Goal: Task Accomplishment & Management: Use online tool/utility

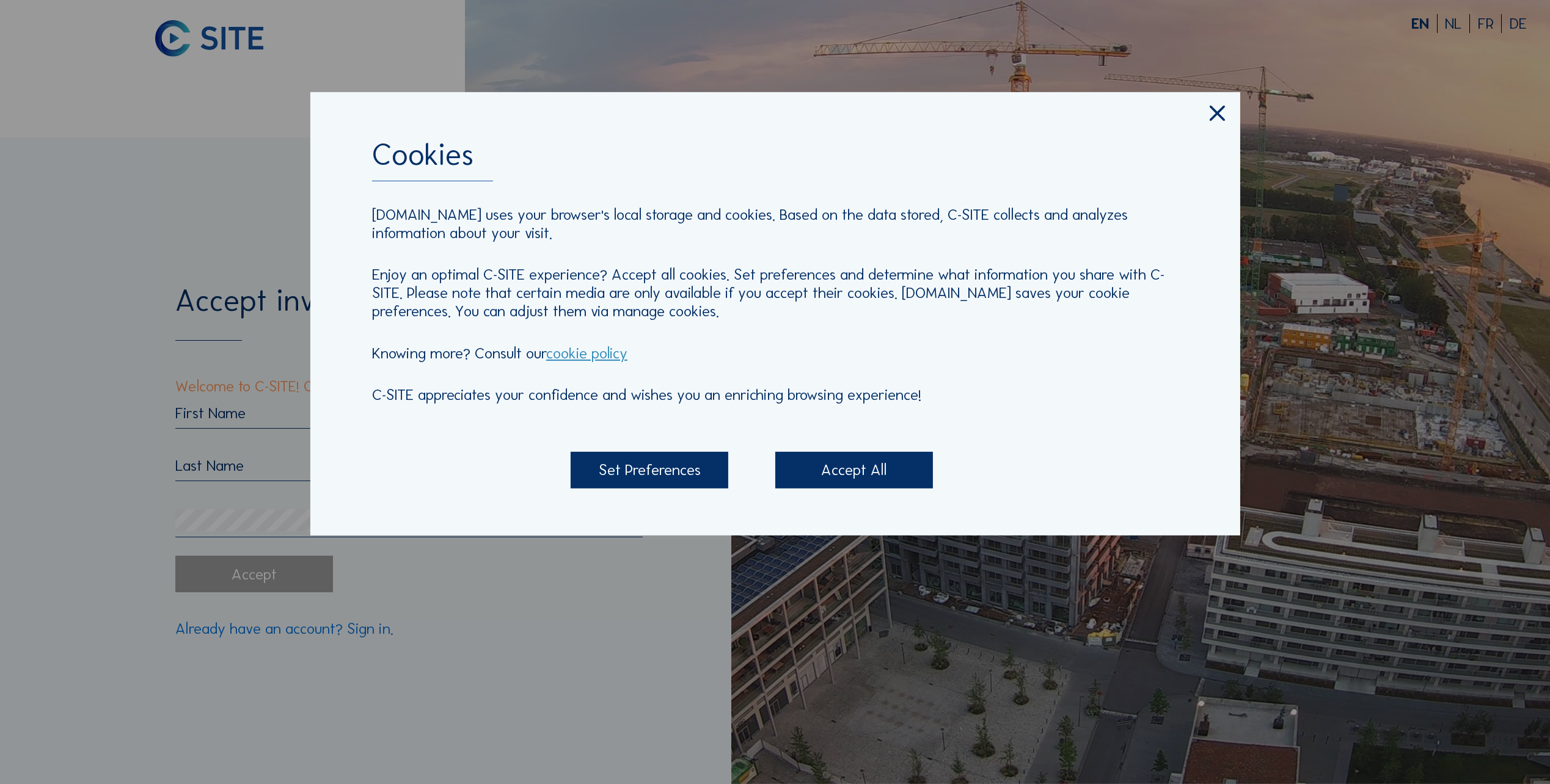
click at [903, 464] on div "Accept All" at bounding box center [854, 469] width 158 height 37
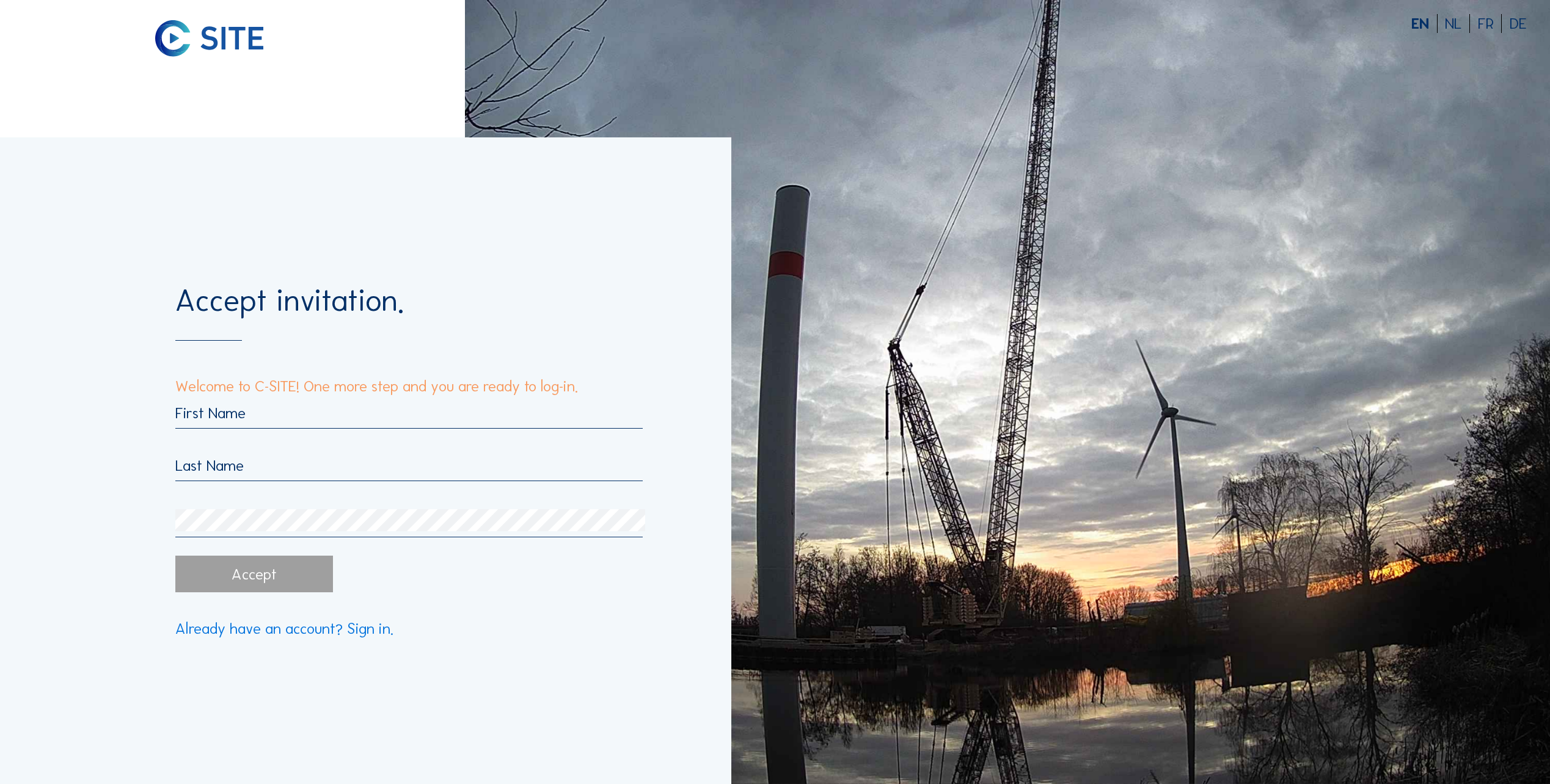
click at [349, 417] on input "text" at bounding box center [408, 413] width 468 height 19
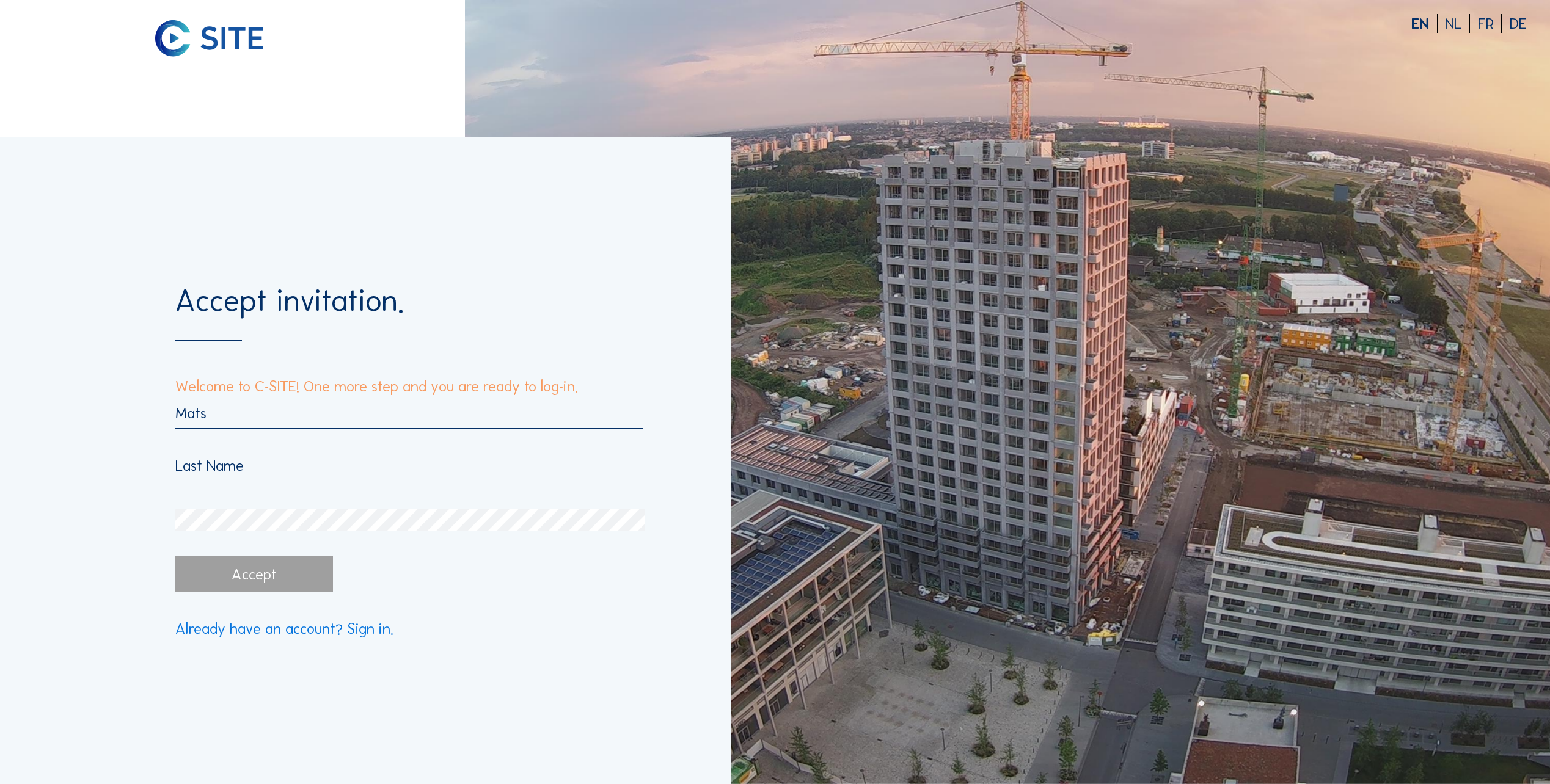
type input "Mats"
click at [360, 462] on input "text" at bounding box center [408, 466] width 468 height 19
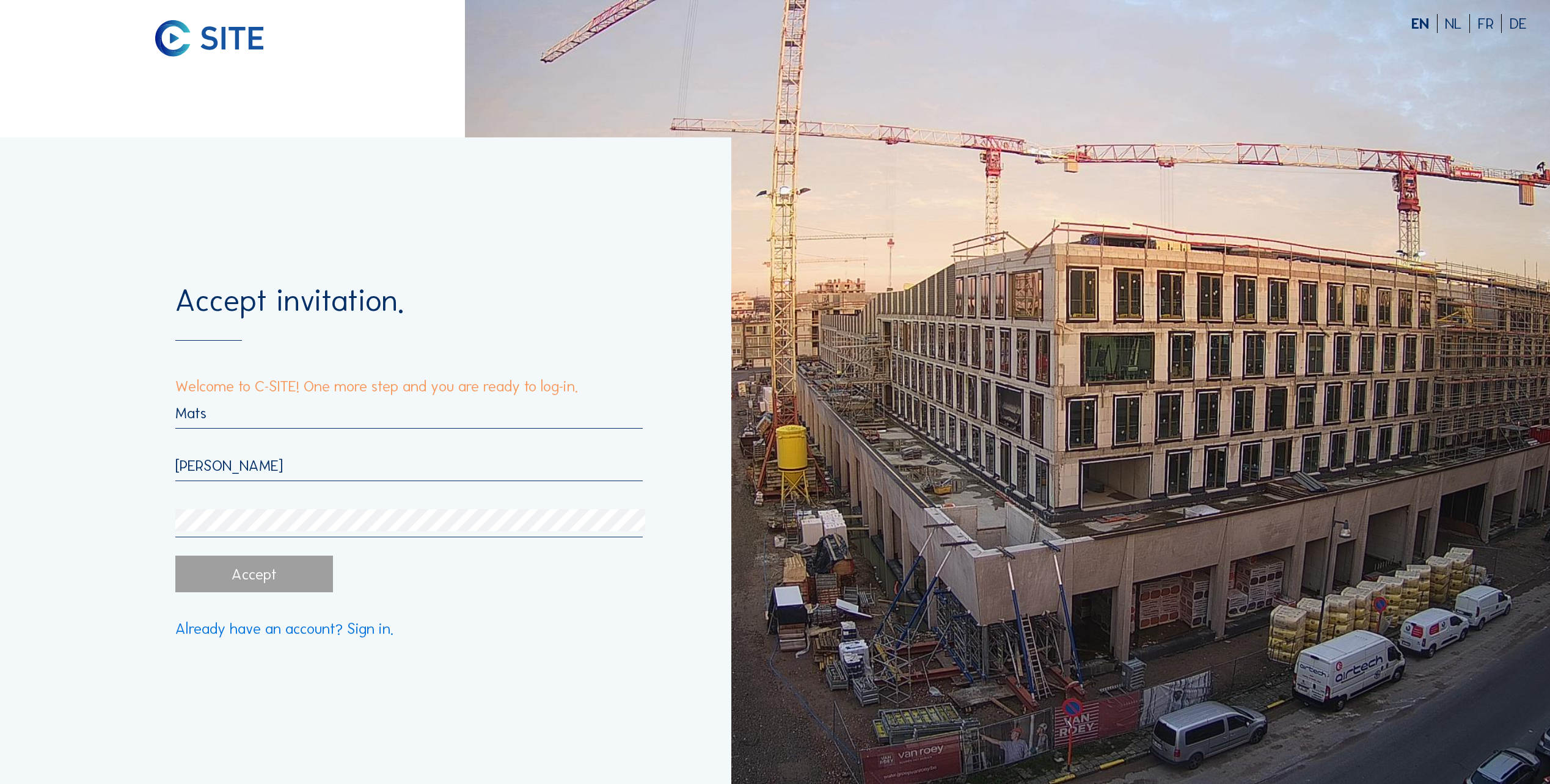
type input "[PERSON_NAME]"
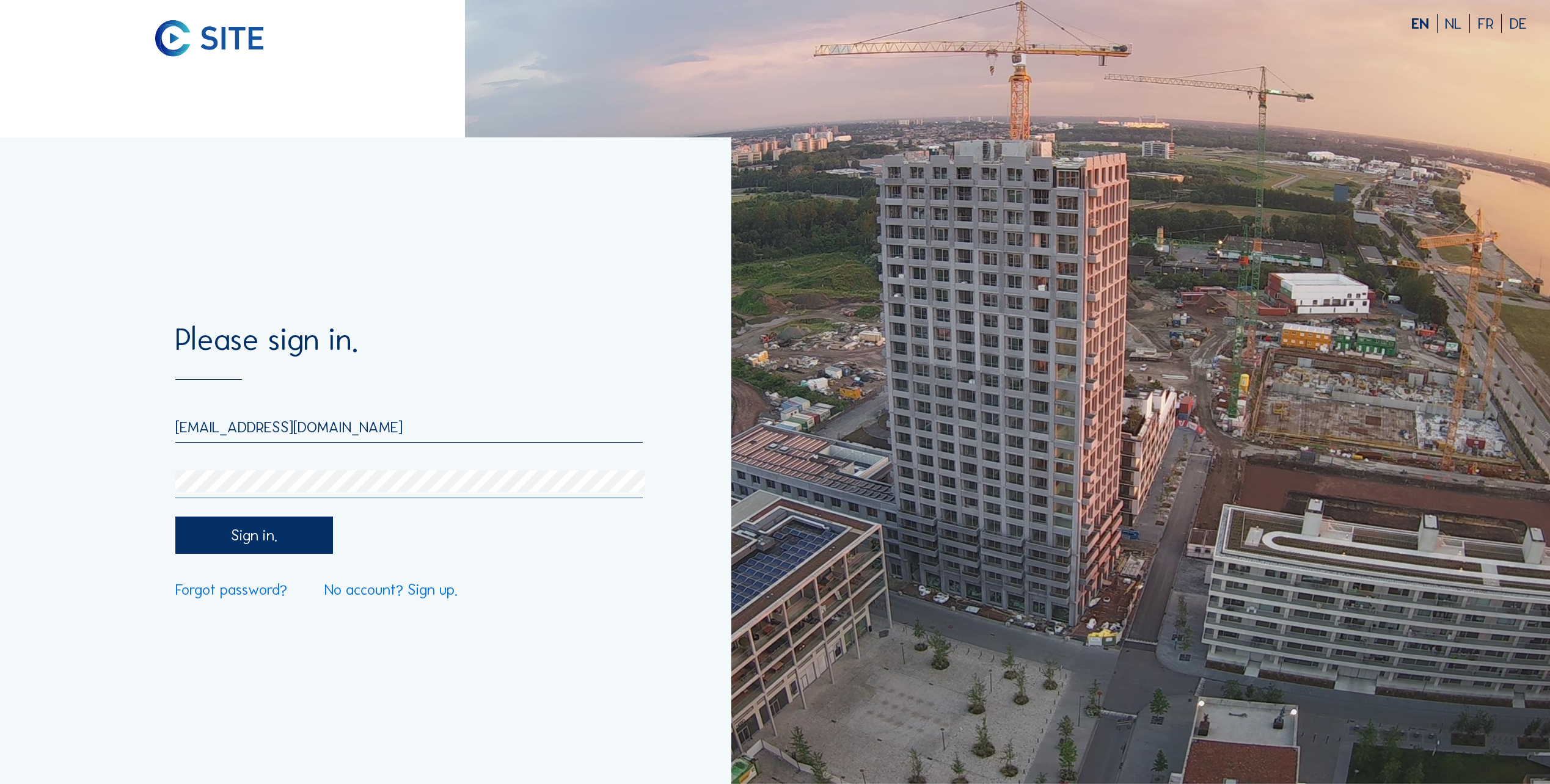
click at [266, 546] on div "Sign in." at bounding box center [254, 535] width 158 height 37
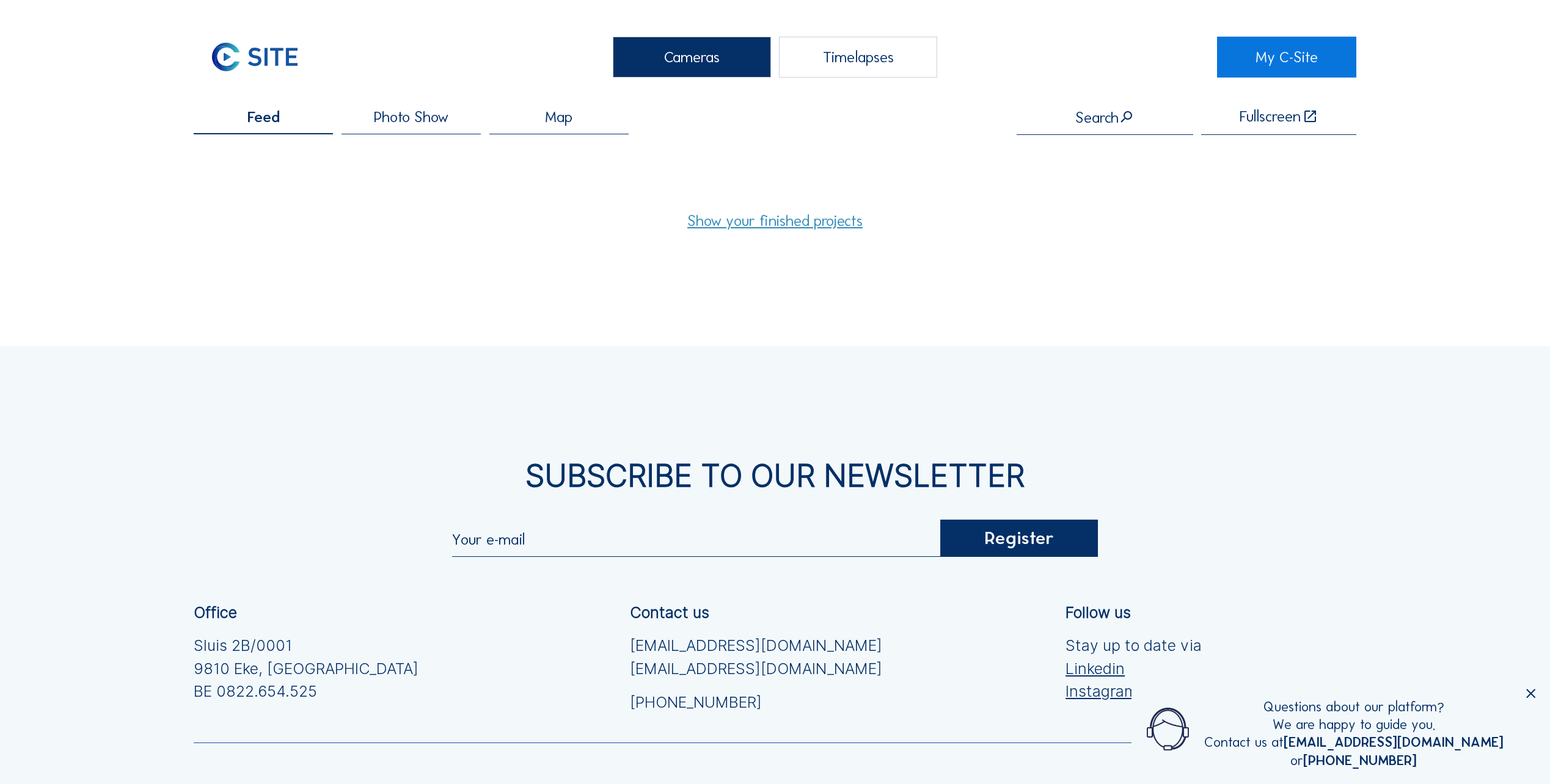
click at [913, 48] on div "Timelapses" at bounding box center [858, 57] width 158 height 41
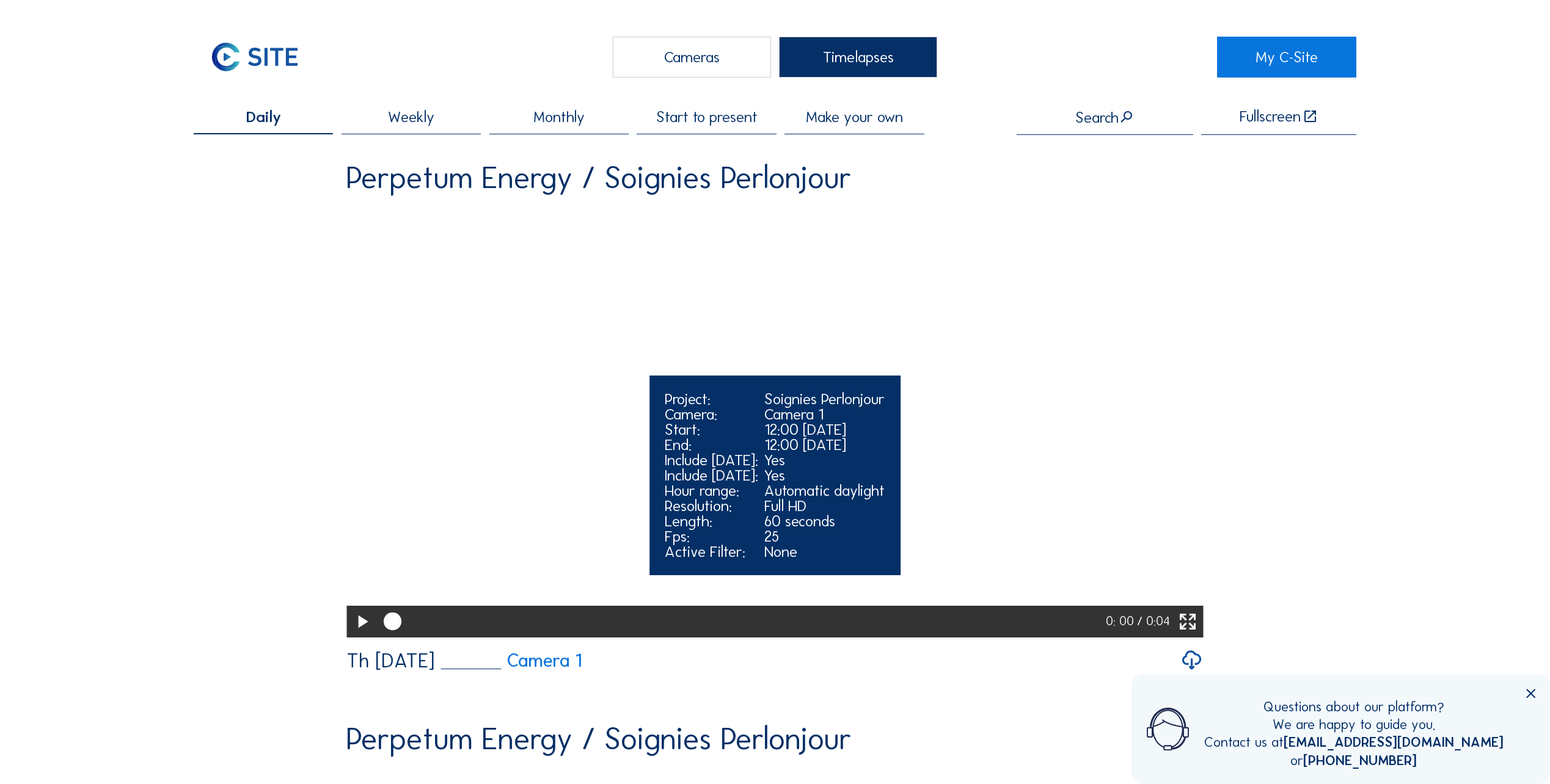
click at [362, 635] on icon at bounding box center [363, 623] width 22 height 26
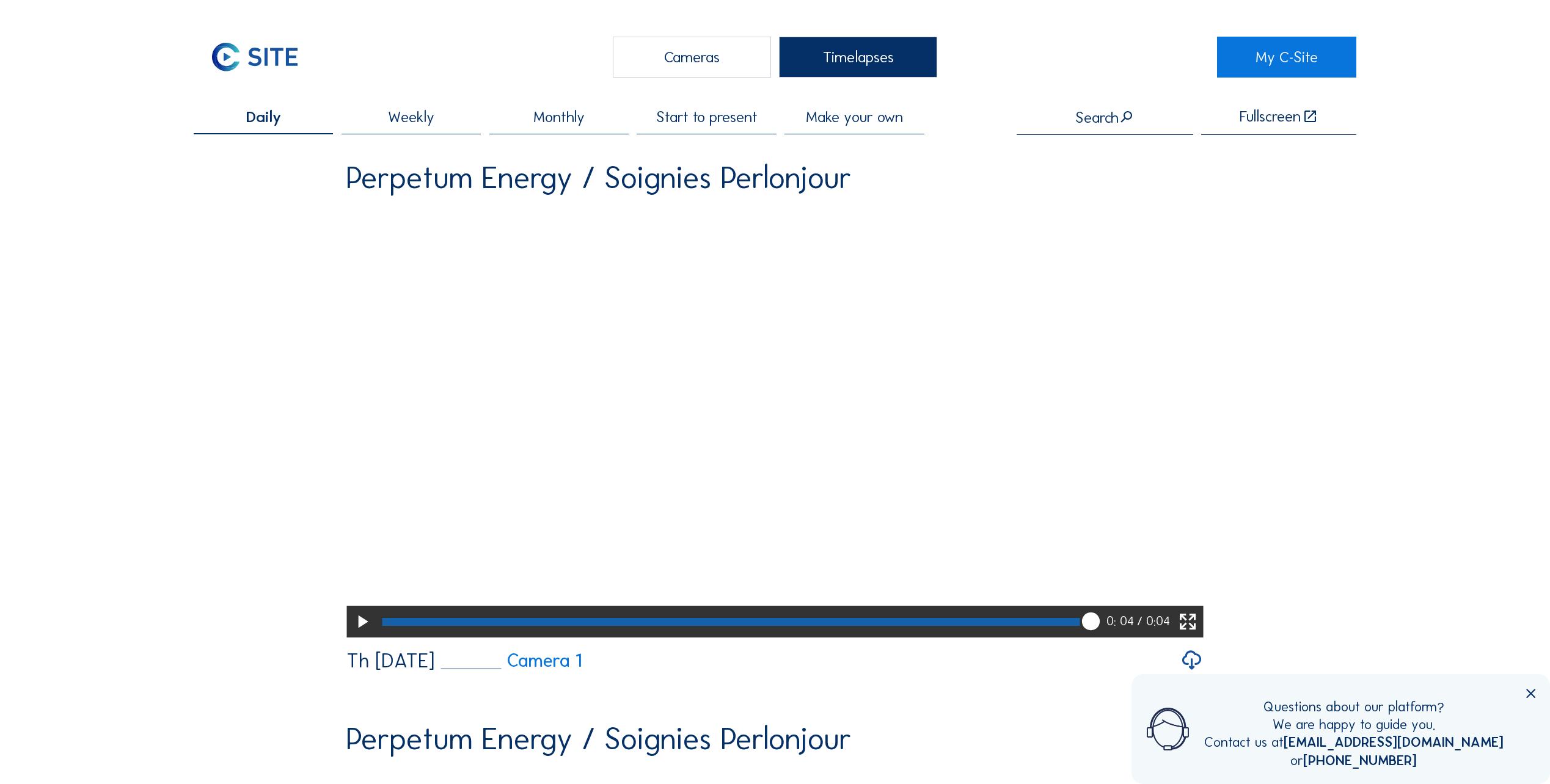
click at [732, 125] on span "Start to present" at bounding box center [706, 117] width 101 height 15
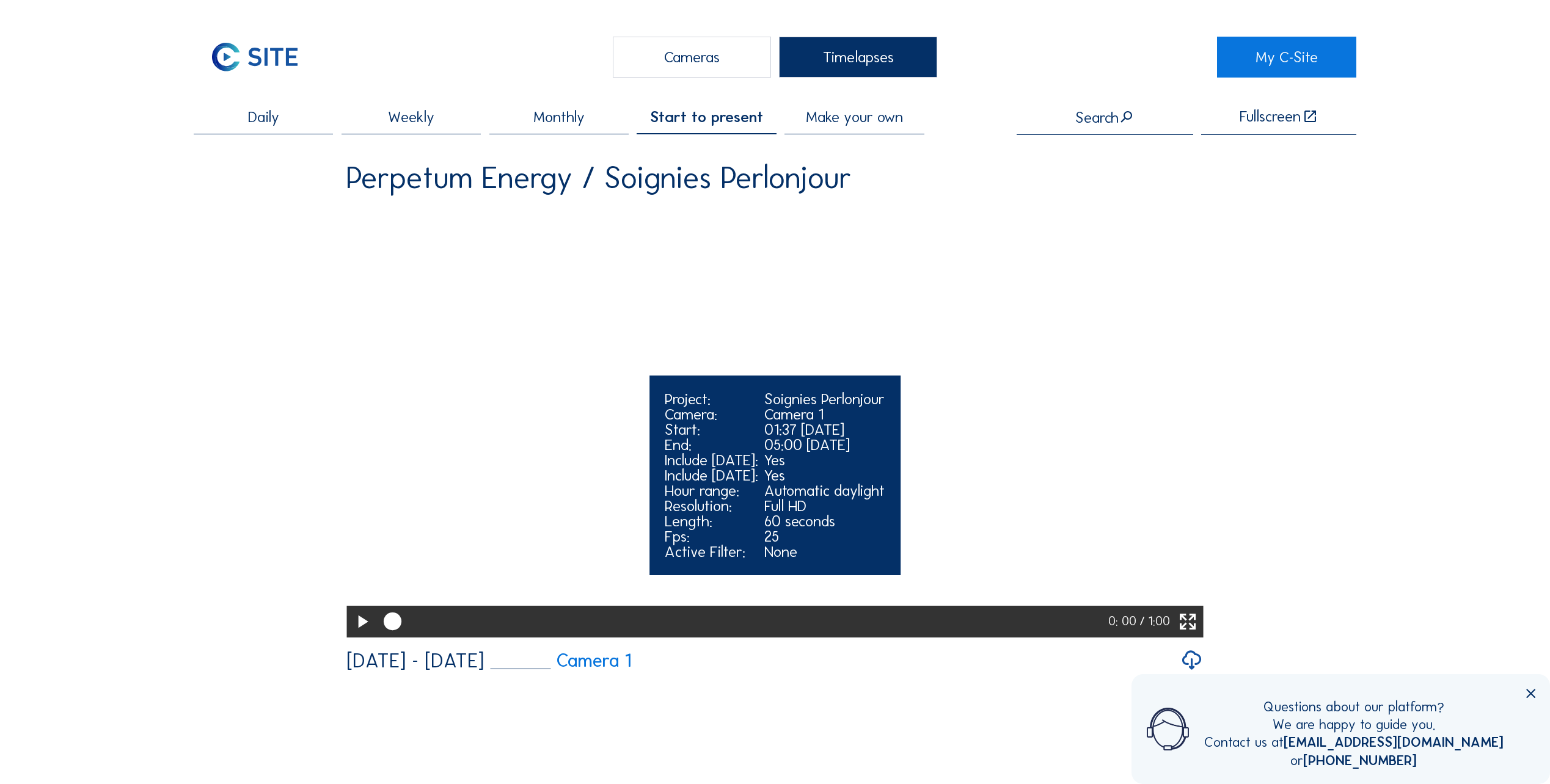
scroll to position [61, 0]
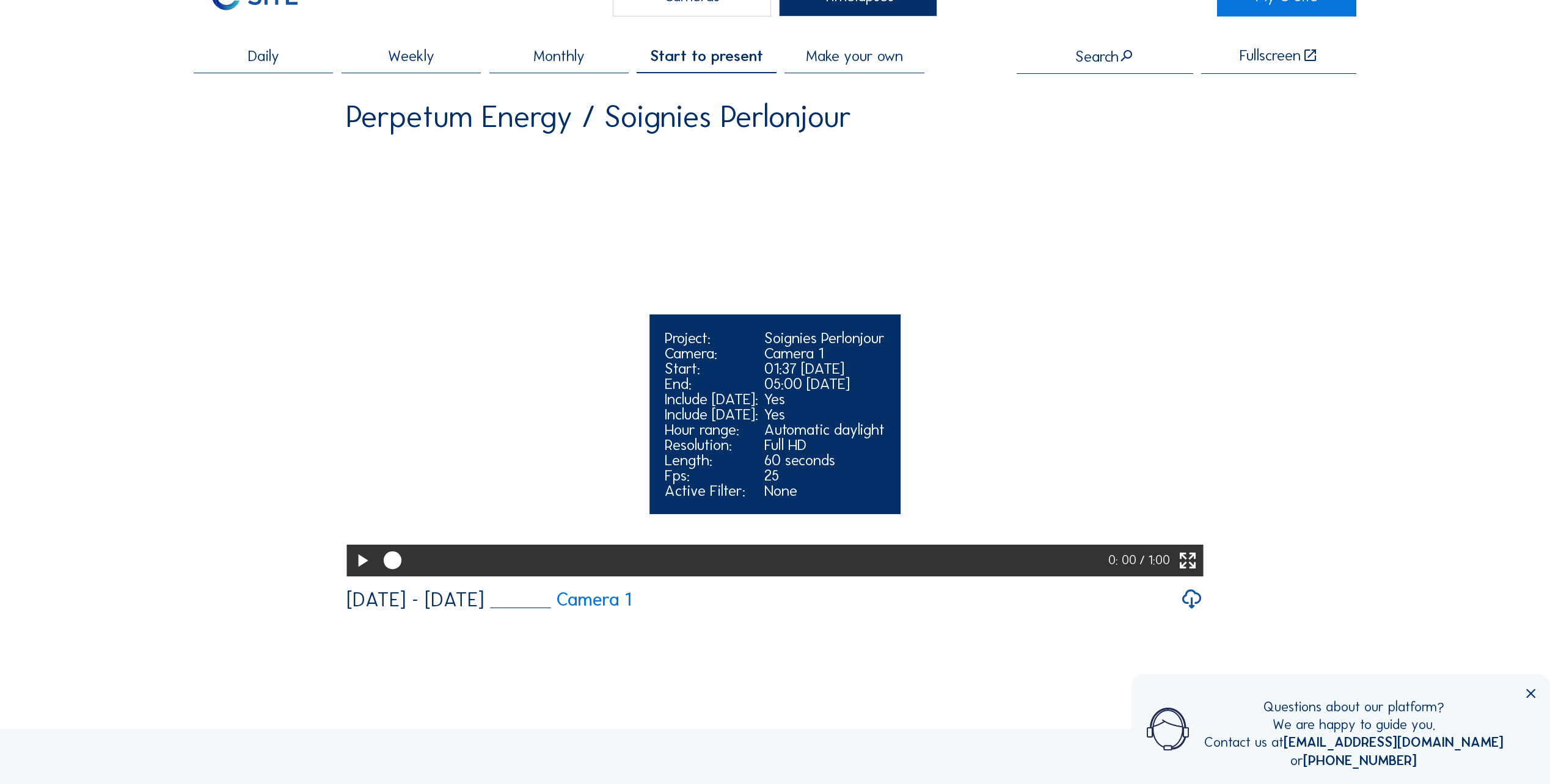
click at [355, 574] on icon at bounding box center [363, 561] width 22 height 26
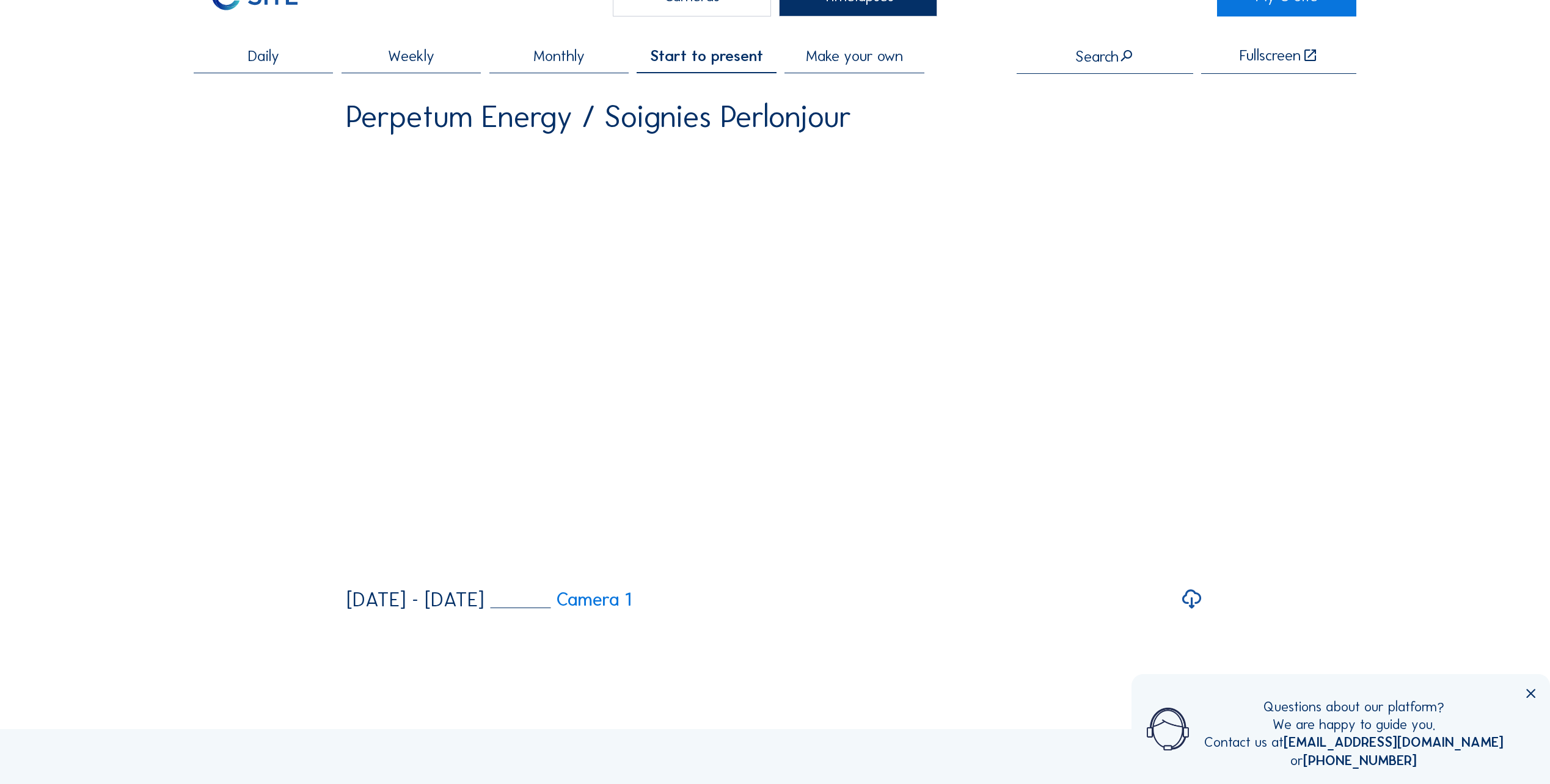
click at [870, 49] on span "Make your own" at bounding box center [854, 56] width 97 height 15
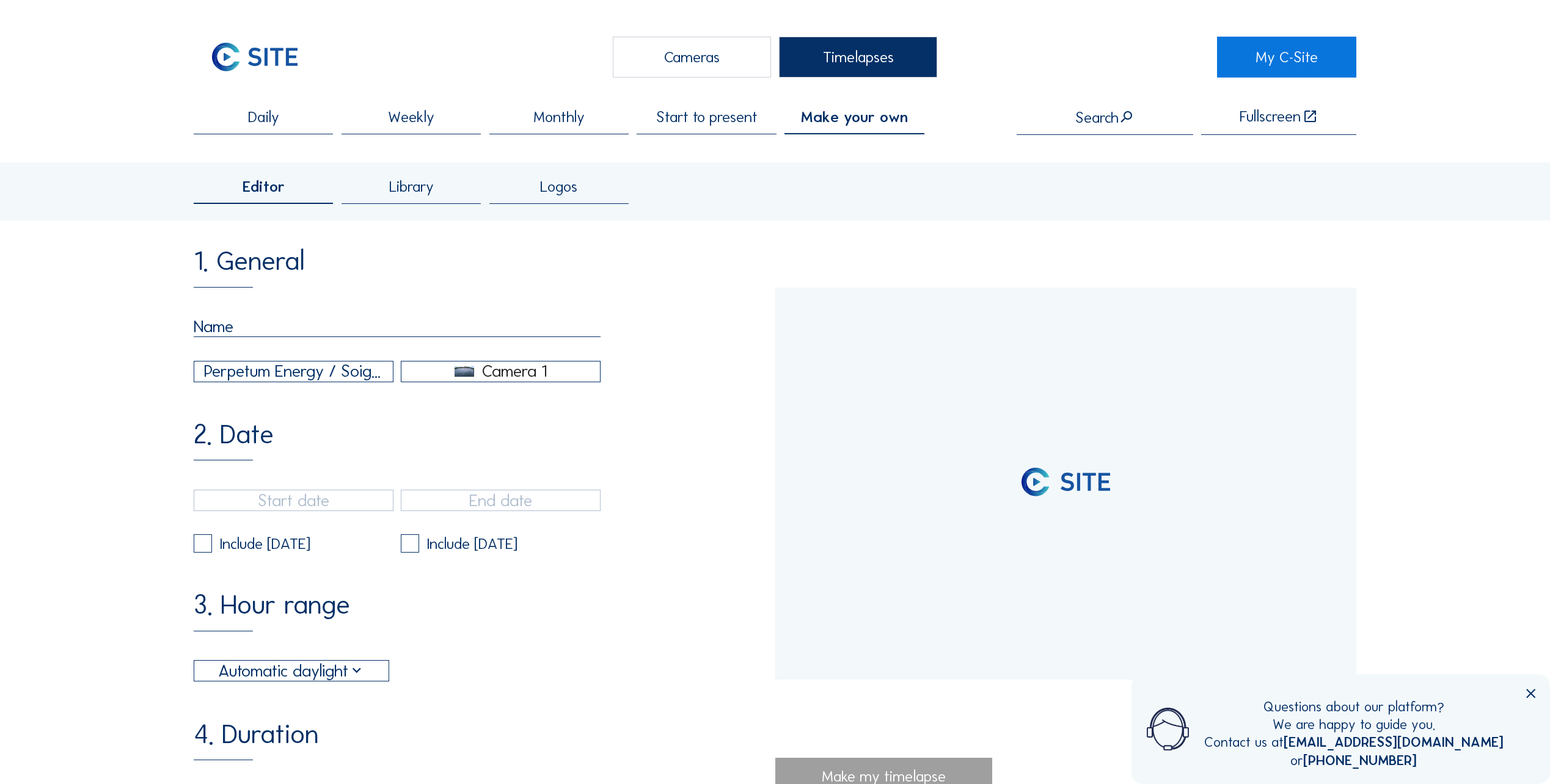
type input "[DATE] 13:37"
type input "[DATE] 14:36"
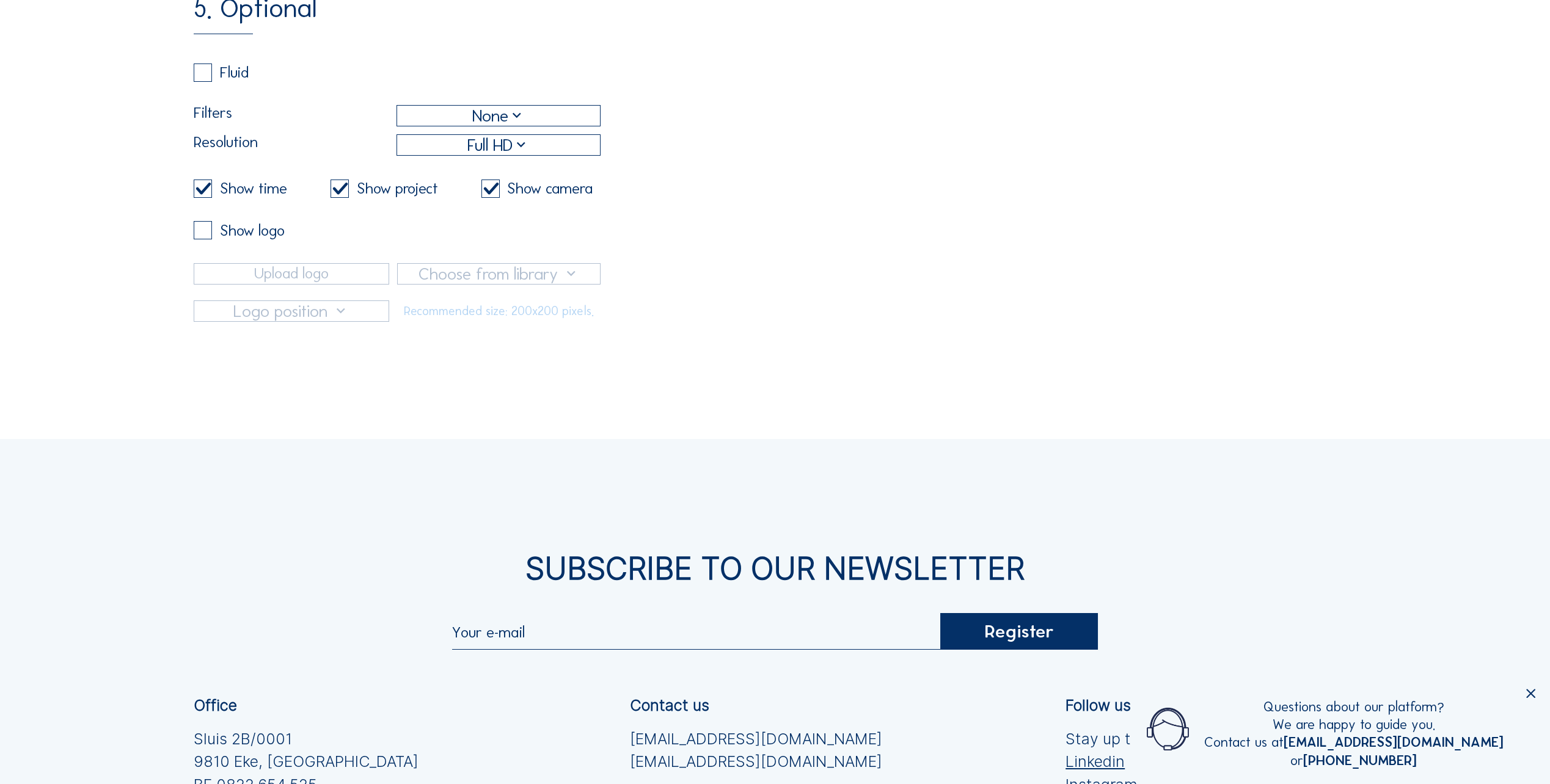
scroll to position [916, 0]
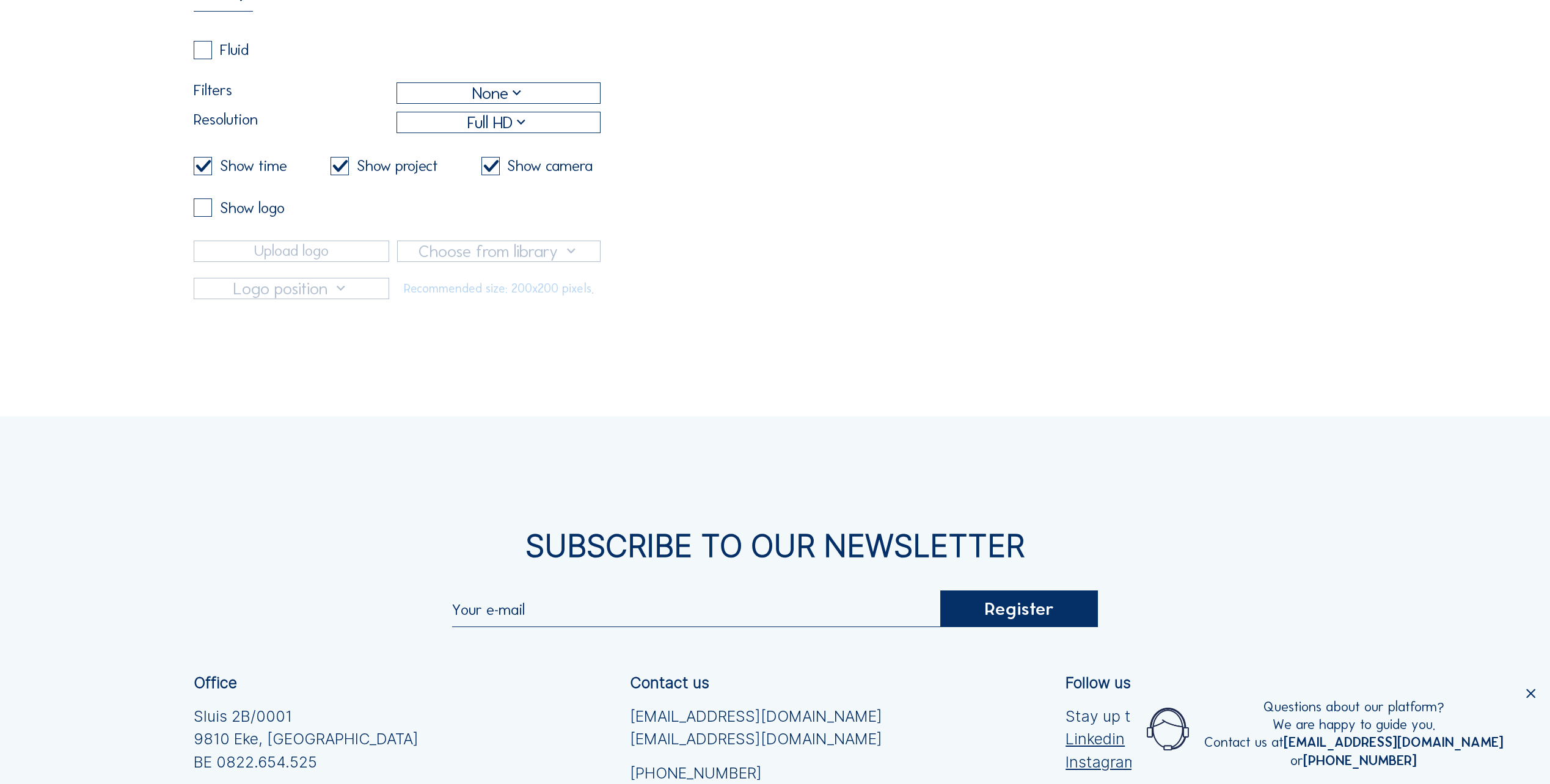
click at [1537, 698] on icon at bounding box center [1531, 693] width 15 height 15
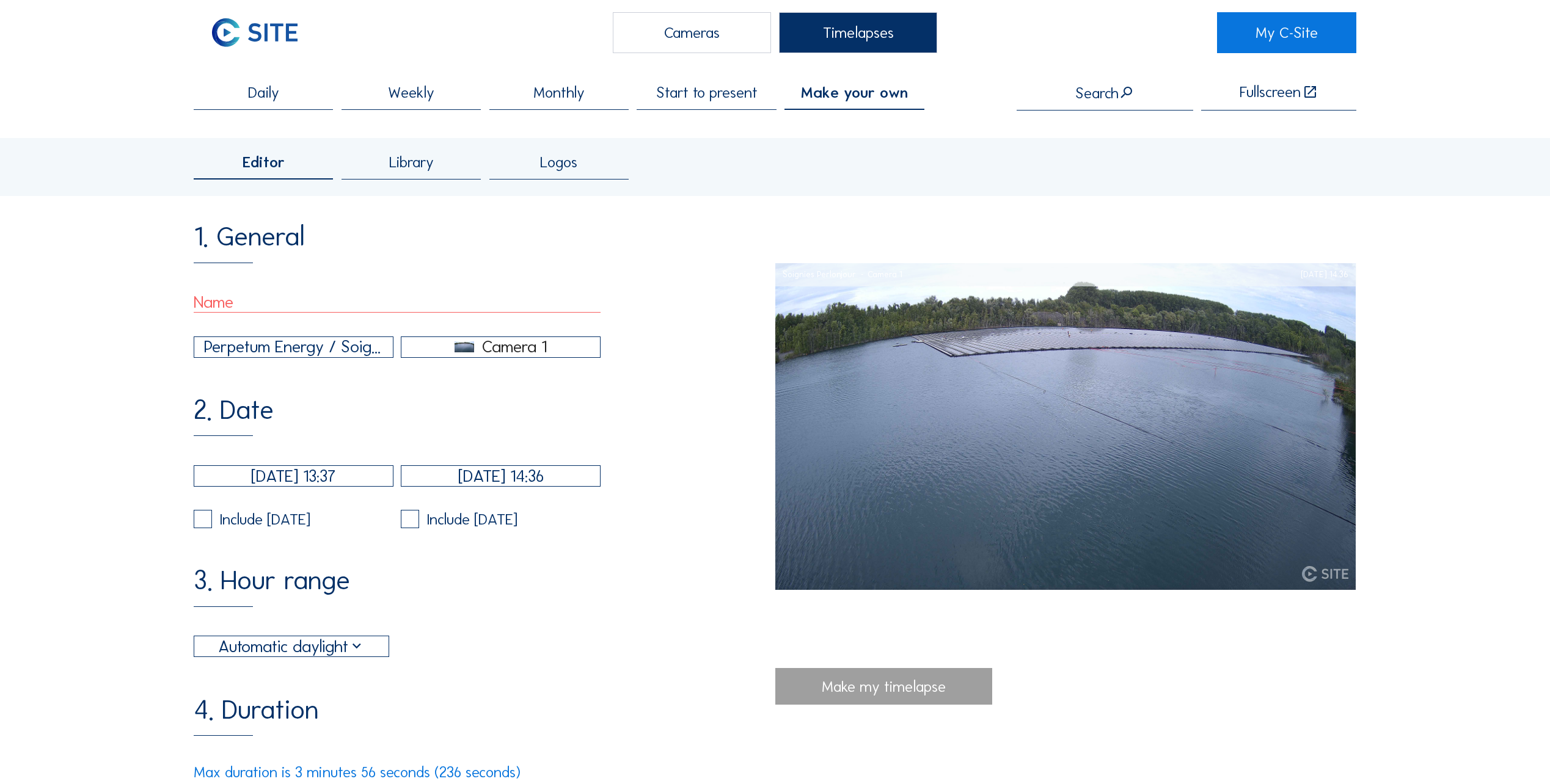
scroll to position [0, 0]
